Goal: Navigation & Orientation: Find specific page/section

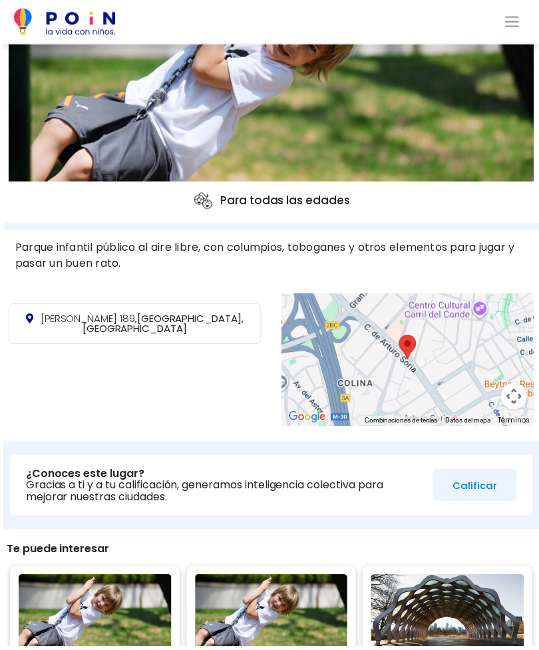
scroll to position [215, 0]
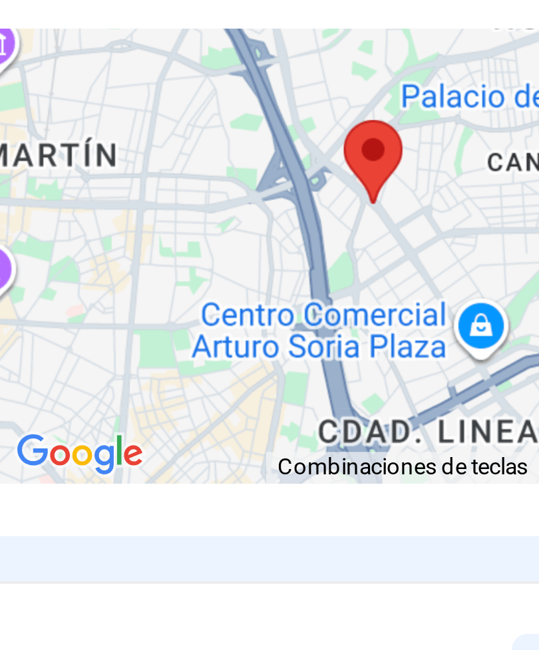
click at [280, 257] on div at bounding box center [406, 323] width 253 height 133
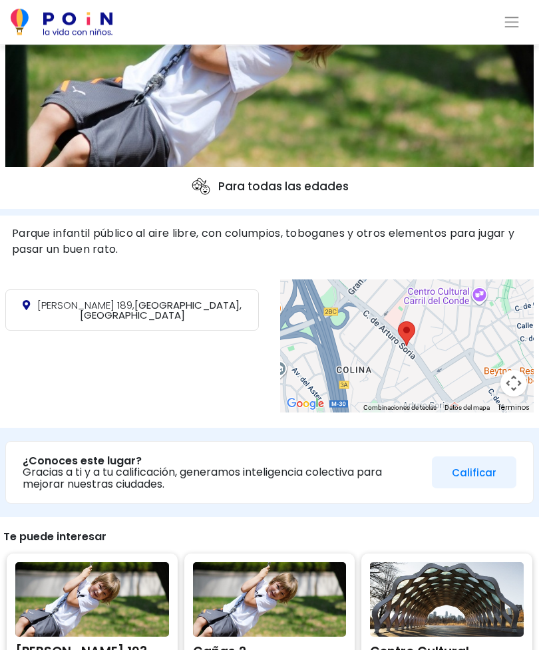
scroll to position [193, 0]
click at [507, 382] on button "Controles de visualización del mapa" at bounding box center [513, 383] width 27 height 27
click at [445, 320] on button "Mover arriba" at bounding box center [446, 316] width 27 height 27
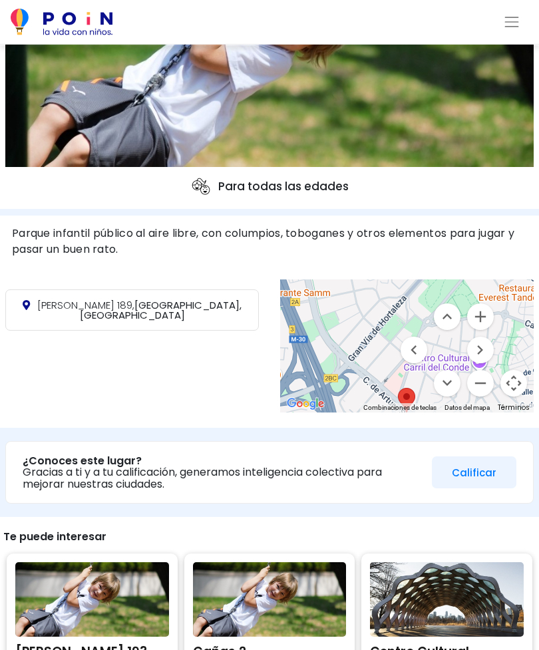
click at [455, 378] on button "Mover abajo" at bounding box center [446, 383] width 27 height 27
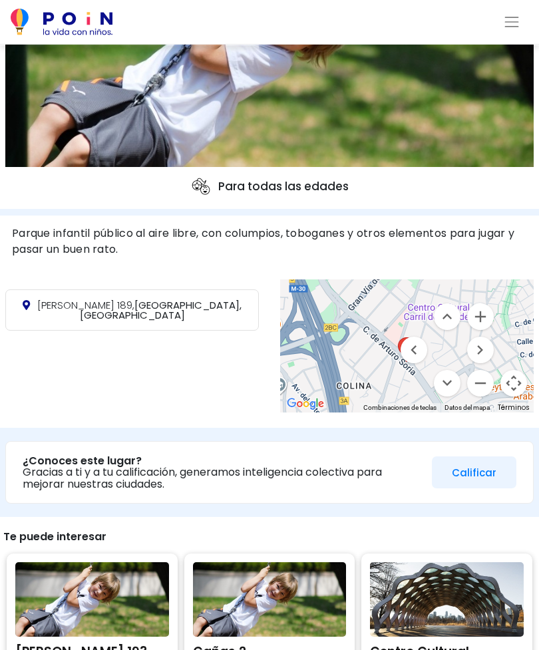
click at [455, 384] on button "Mover abajo" at bounding box center [446, 383] width 27 height 27
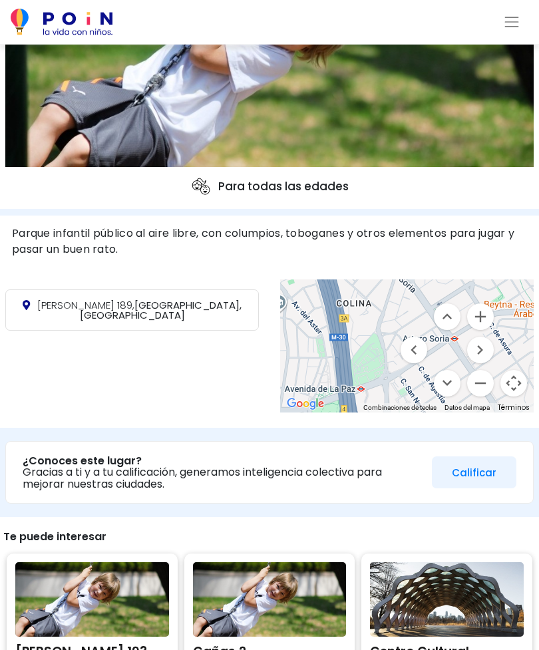
click at [455, 374] on button "Mover abajo" at bounding box center [446, 383] width 27 height 27
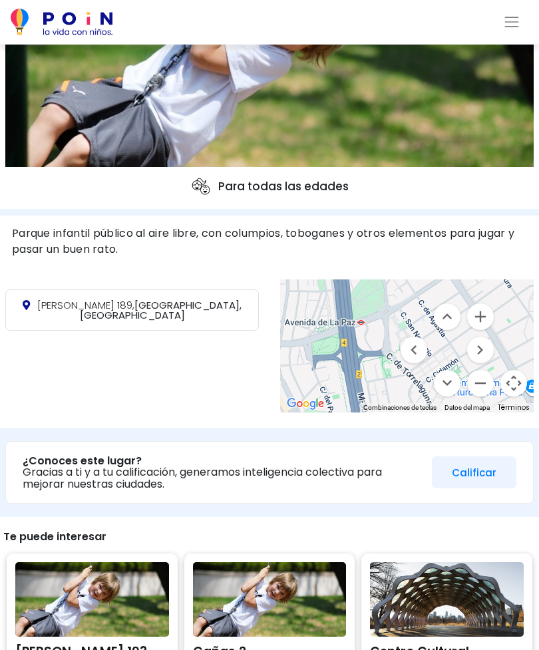
click at [457, 318] on button "Mover arriba" at bounding box center [446, 316] width 27 height 27
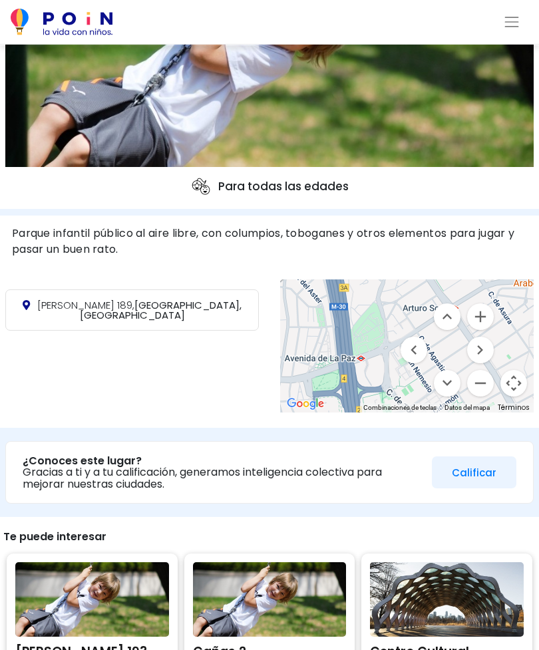
click at [451, 328] on button "Mover arriba" at bounding box center [446, 316] width 27 height 27
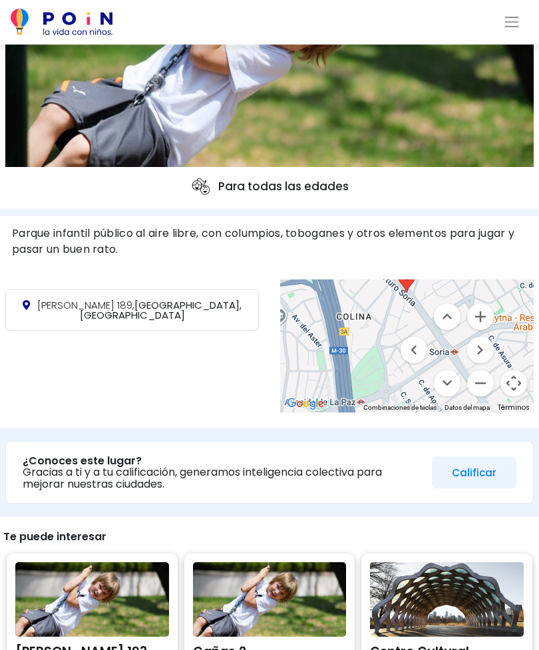
click at [447, 328] on button "Mover arriba" at bounding box center [446, 316] width 27 height 27
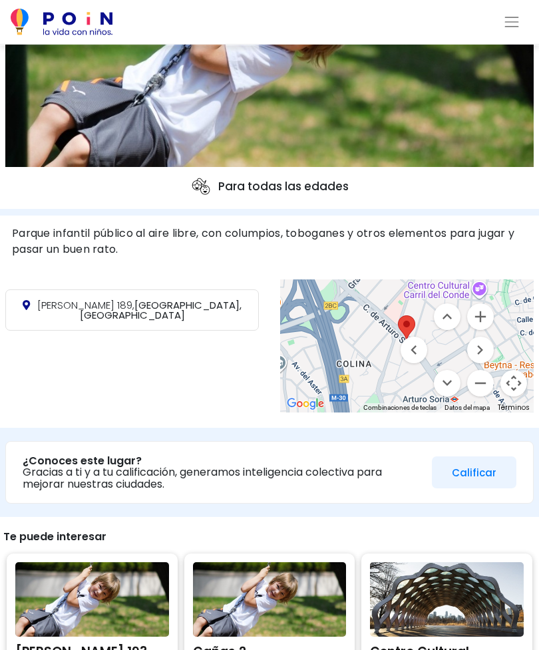
click at [449, 328] on button "Mover arriba" at bounding box center [446, 316] width 27 height 27
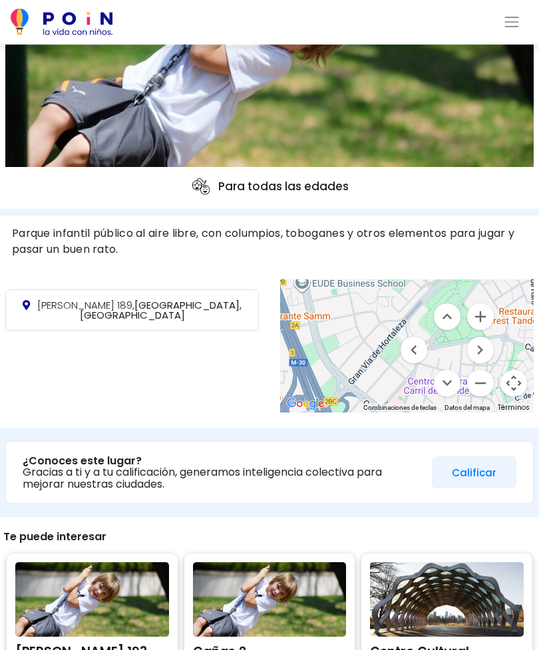
click at [449, 328] on button "Mover arriba" at bounding box center [446, 316] width 27 height 27
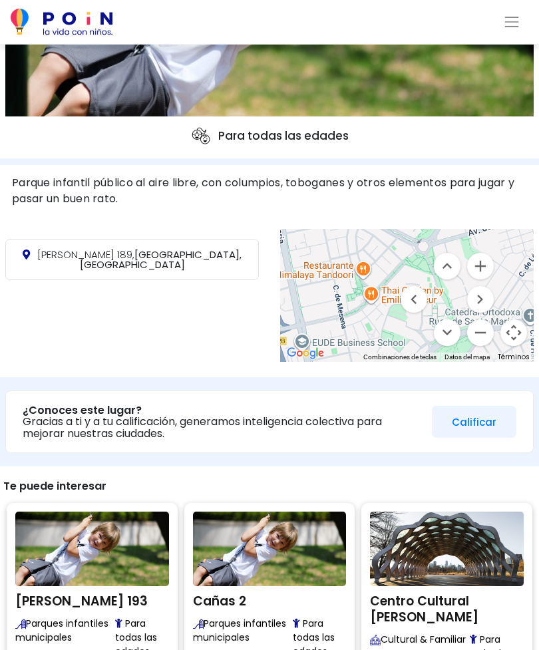
scroll to position [243, 0]
click at [457, 334] on button "Mover abajo" at bounding box center [446, 332] width 27 height 27
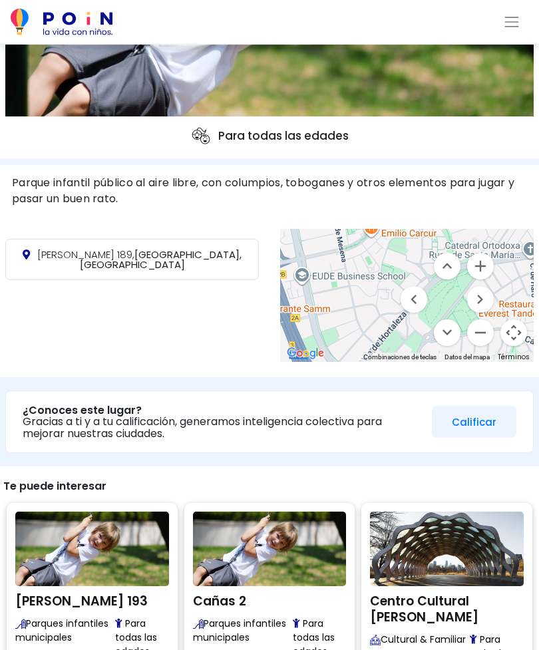
click at [457, 324] on button "Mover abajo" at bounding box center [446, 332] width 27 height 27
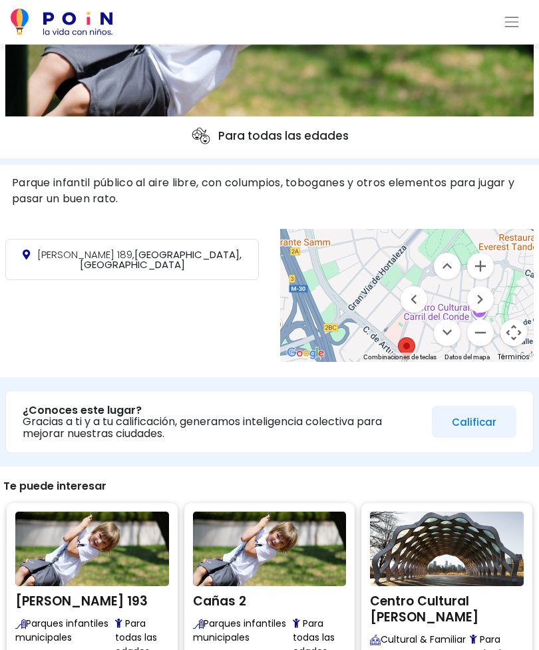
click at [457, 326] on button "Mover abajo" at bounding box center [446, 332] width 27 height 27
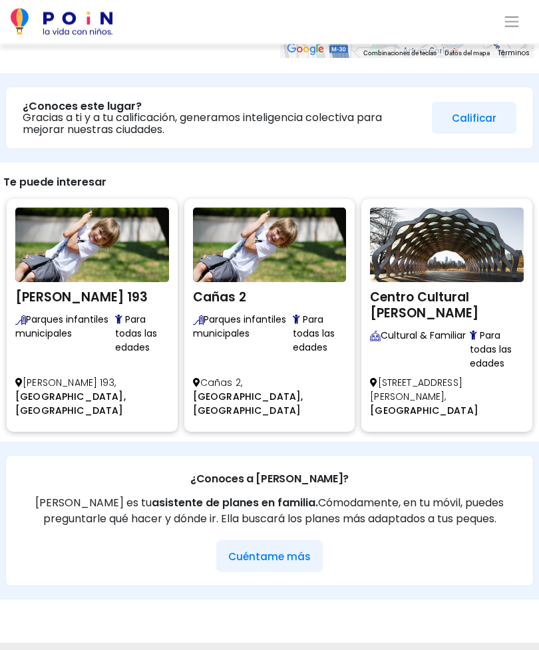
scroll to position [548, 0]
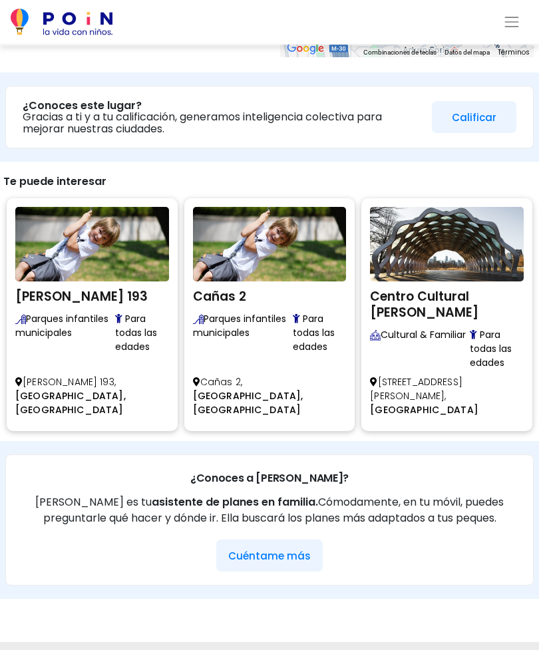
click at [290, 389] on span "[GEOGRAPHIC_DATA], [GEOGRAPHIC_DATA]" at bounding box center [248, 402] width 110 height 27
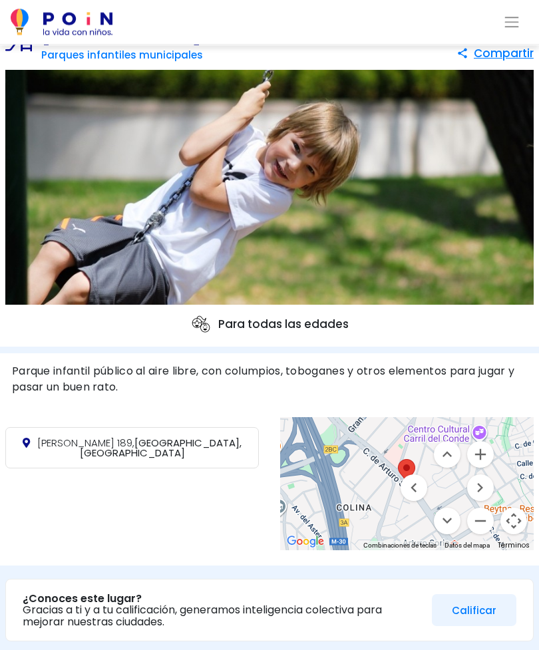
scroll to position [0, 0]
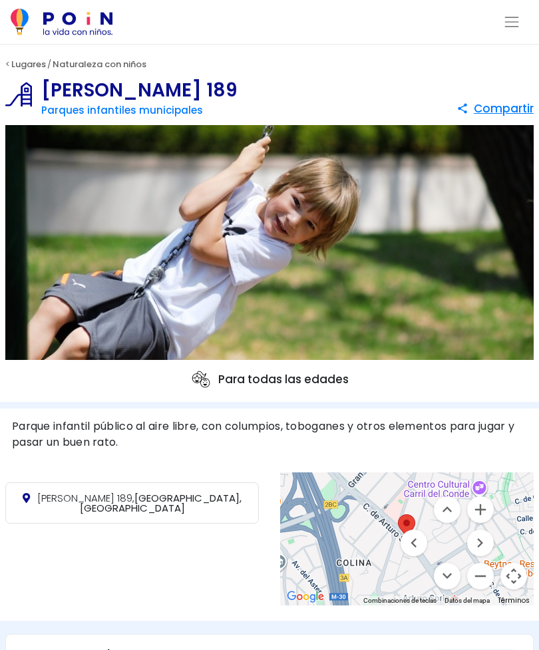
click at [360, 528] on div at bounding box center [406, 538] width 253 height 133
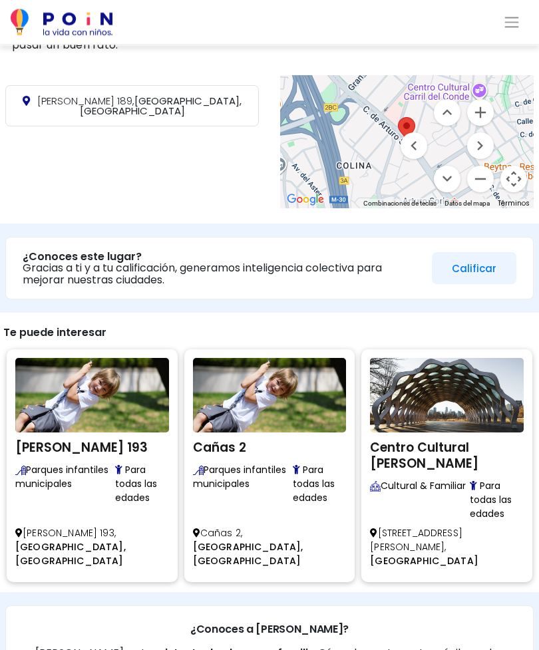
scroll to position [397, 0]
click at [247, 445] on h2 "Cañas 2" at bounding box center [270, 445] width 154 height 20
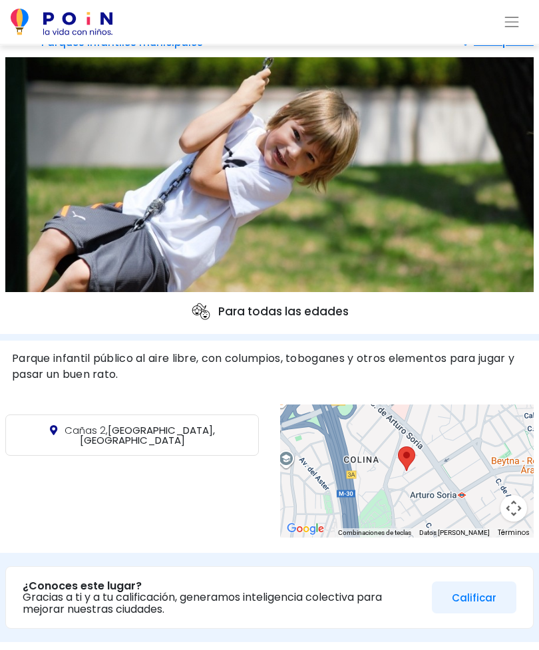
scroll to position [68, 0]
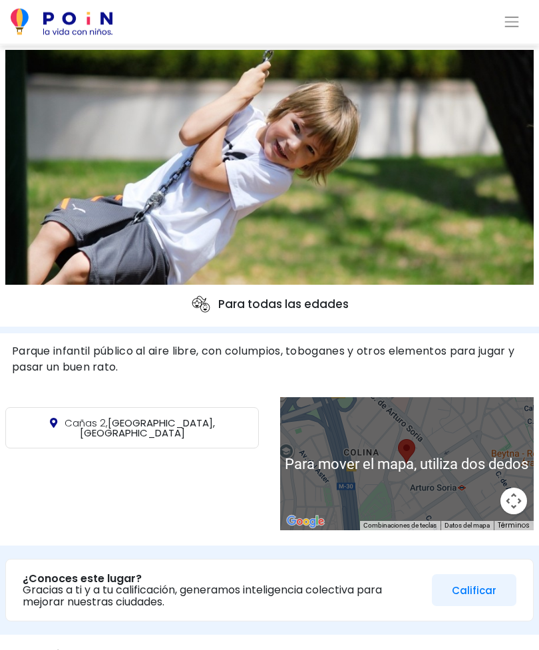
scroll to position [76, 0]
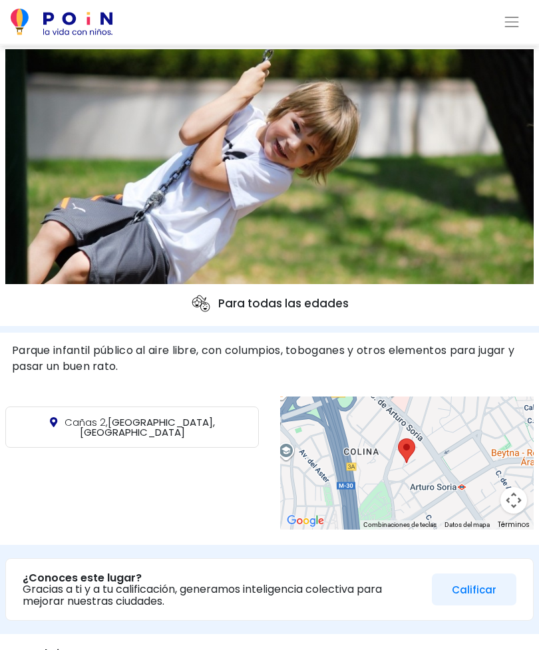
click at [434, 499] on div at bounding box center [406, 462] width 253 height 133
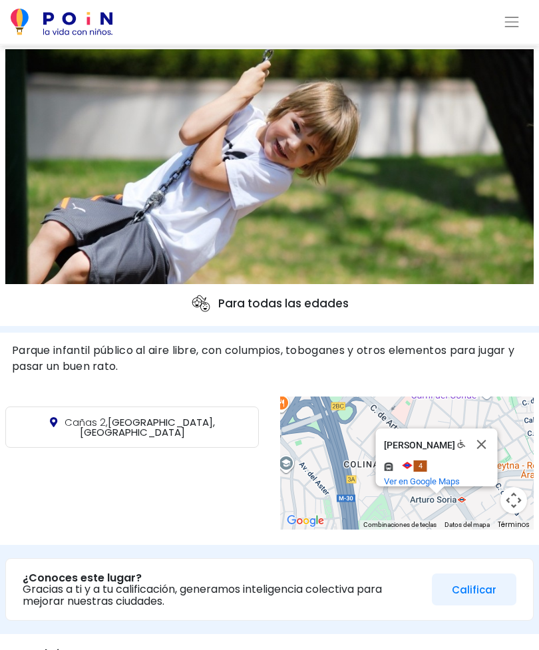
click at [485, 446] on button "Cerrar" at bounding box center [481, 444] width 32 height 32
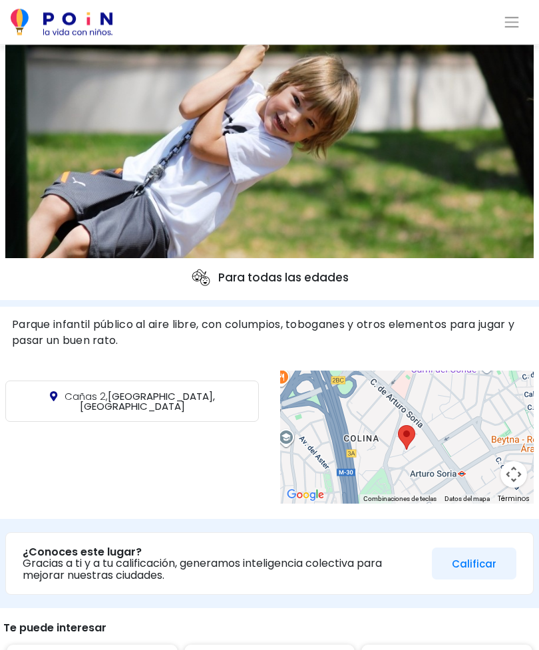
scroll to position [102, 0]
click at [517, 473] on button "Controles de visualización del mapa" at bounding box center [513, 474] width 27 height 27
click at [381, 435] on div at bounding box center [406, 436] width 253 height 133
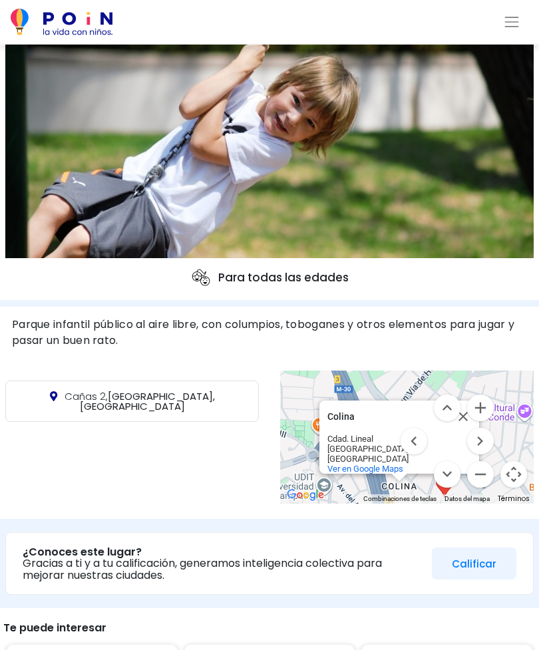
click at [388, 443] on div "Madrid" at bounding box center [403, 448] width 152 height 10
click at [376, 465] on span "Ver en Google Maps" at bounding box center [365, 469] width 76 height 10
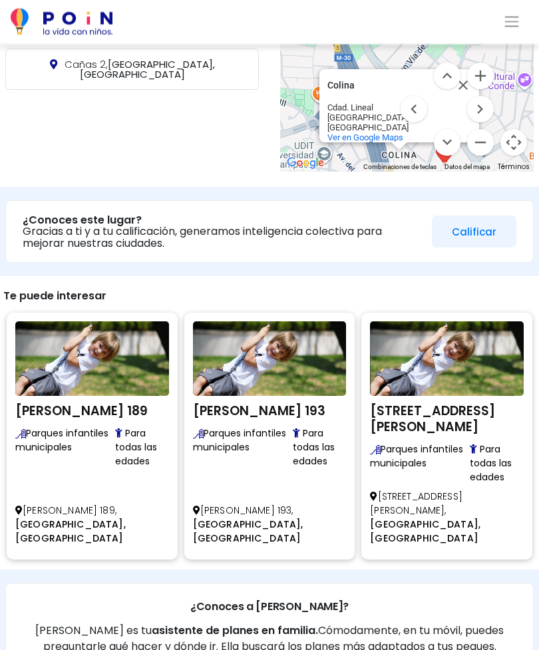
scroll to position [434, 0]
